Goal: Task Accomplishment & Management: Complete application form

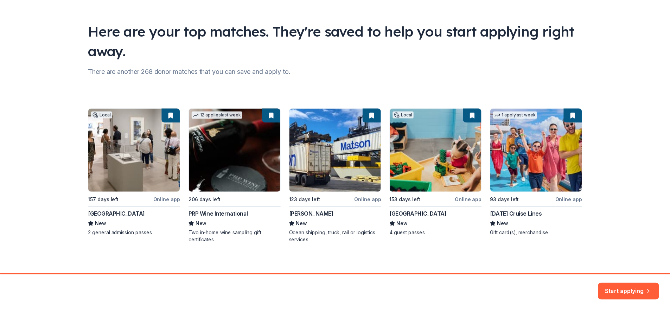
scroll to position [39, 0]
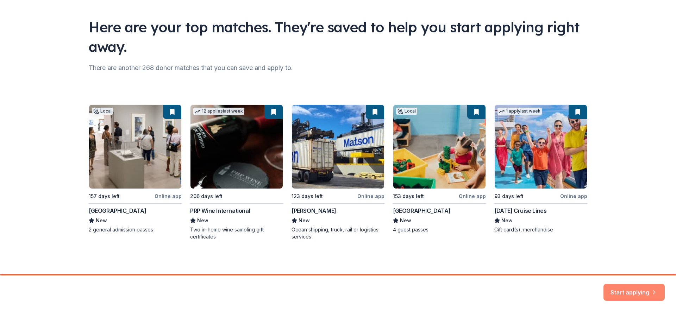
click at [630, 287] on button "Start applying" at bounding box center [633, 288] width 61 height 17
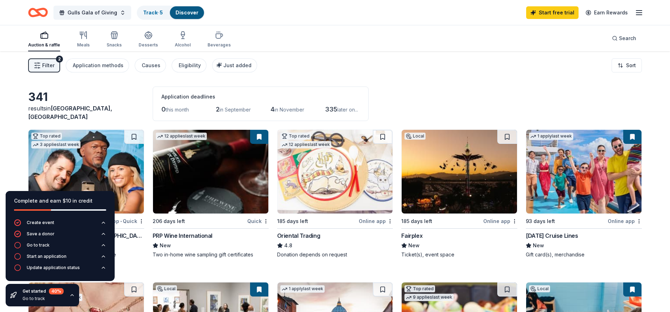
scroll to position [35, 0]
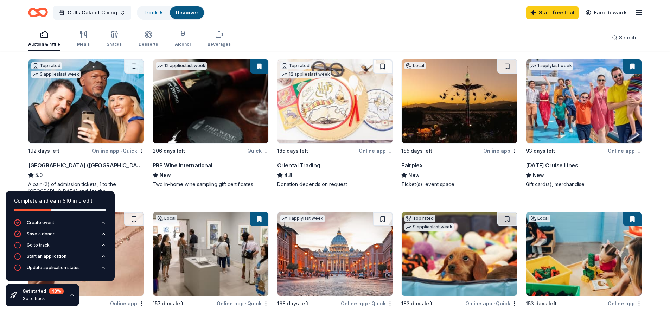
click at [622, 151] on div "Online app" at bounding box center [625, 150] width 34 height 9
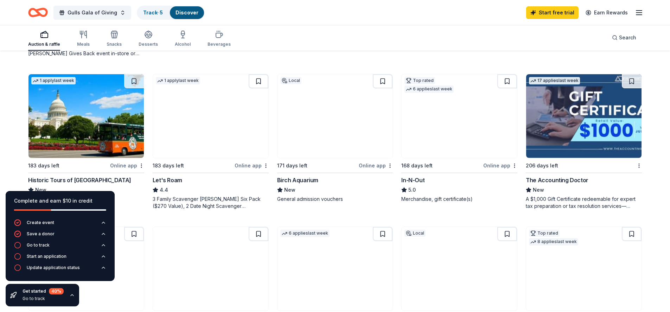
scroll to position [387, 0]
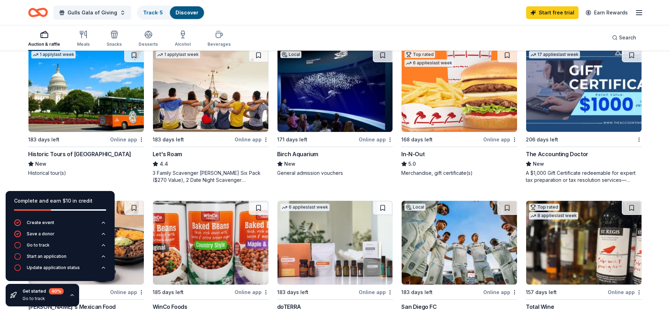
click at [97, 89] on img at bounding box center [86, 90] width 115 height 84
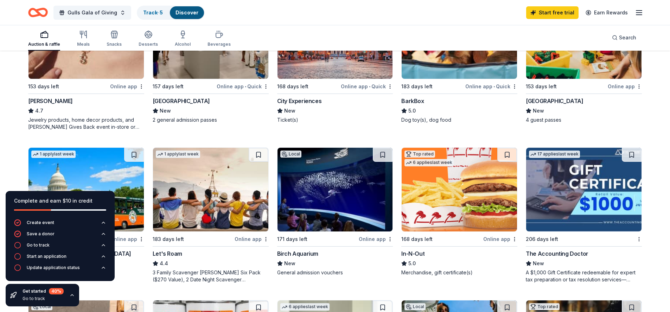
scroll to position [144, 0]
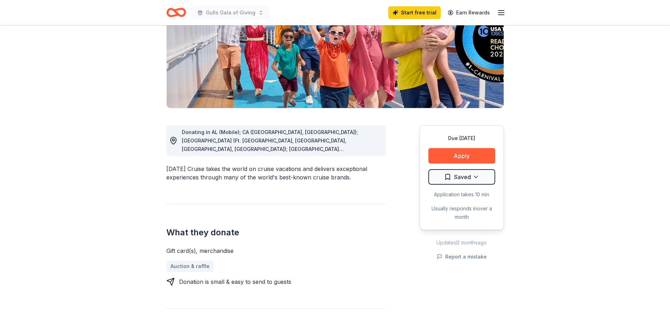
scroll to position [35, 0]
